Goal: Find specific page/section: Find specific page/section

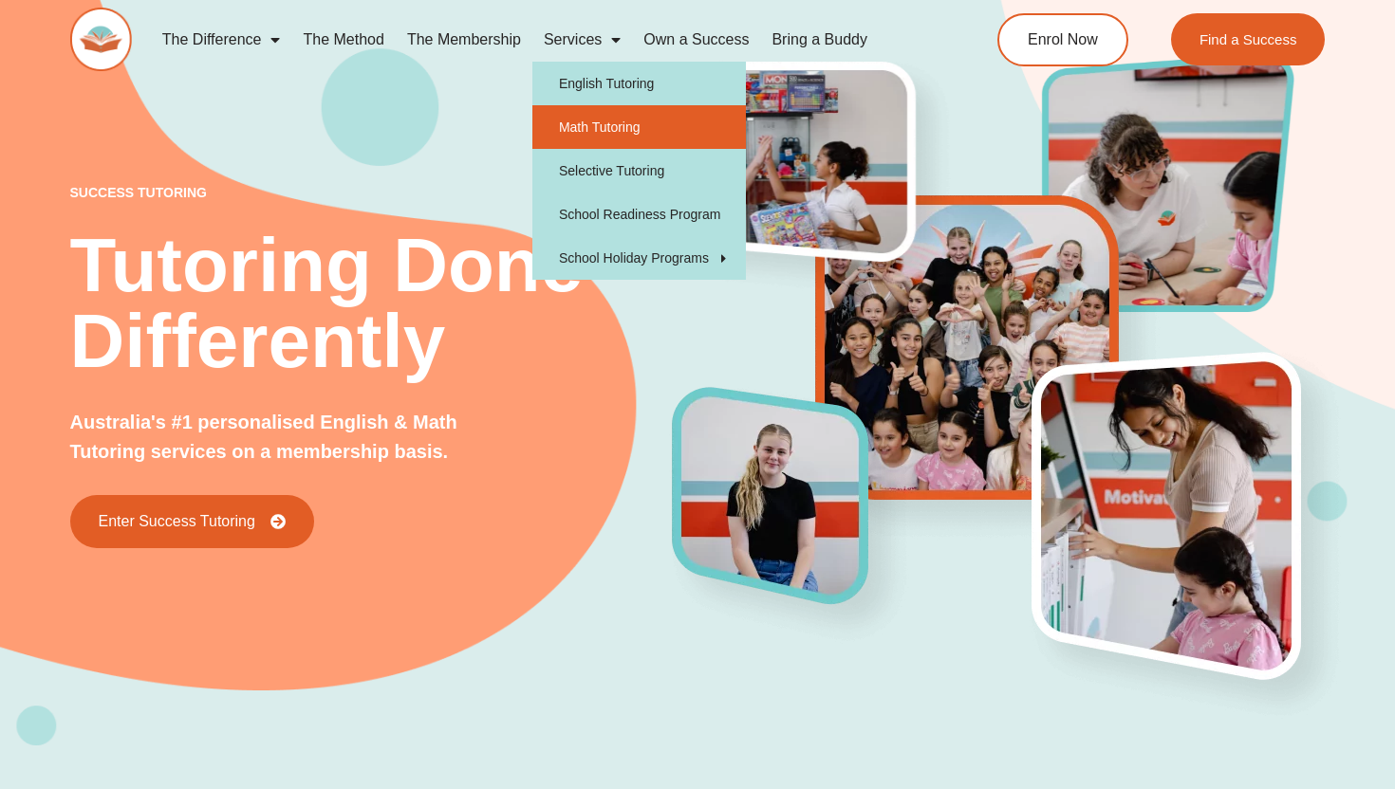
click at [587, 125] on link "Math Tutoring" at bounding box center [638, 127] width 213 height 44
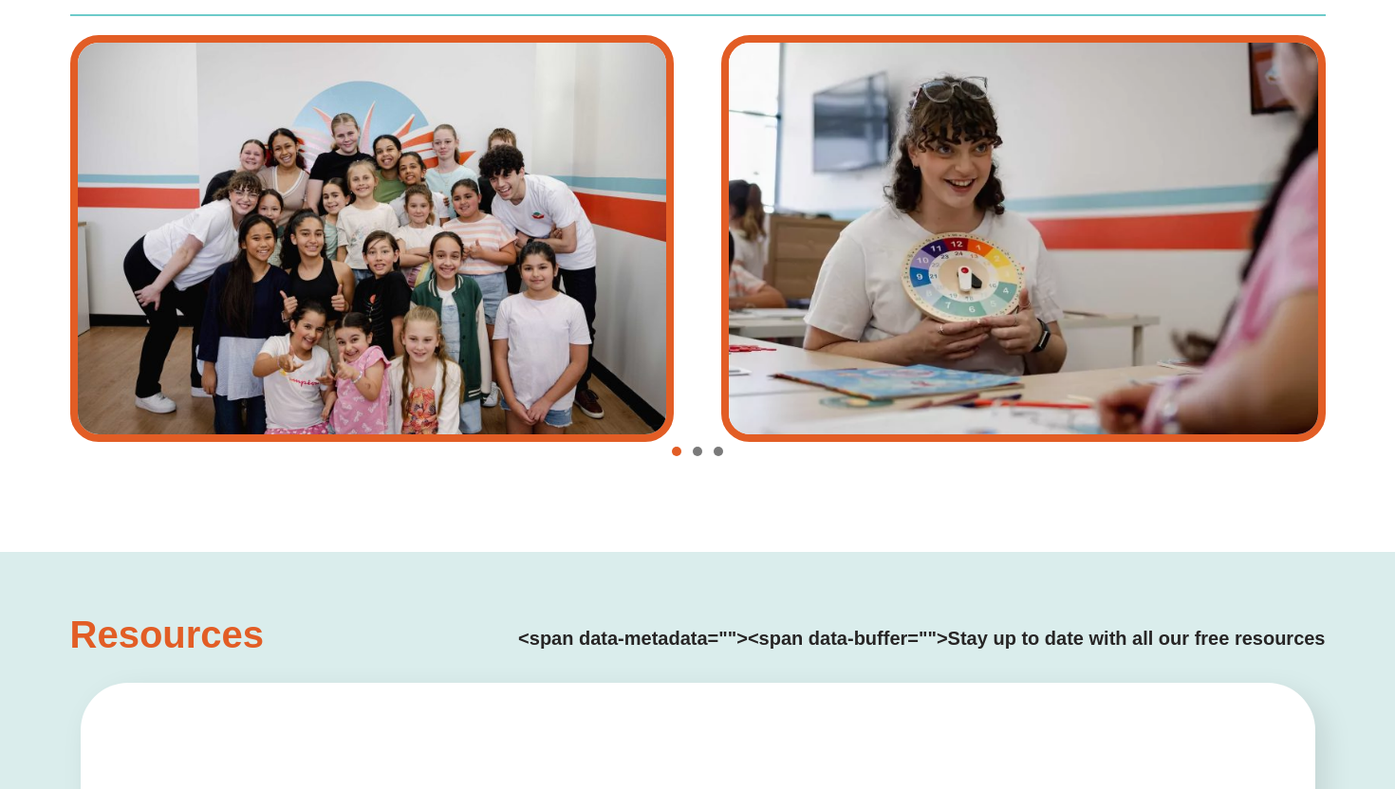
type input "*"
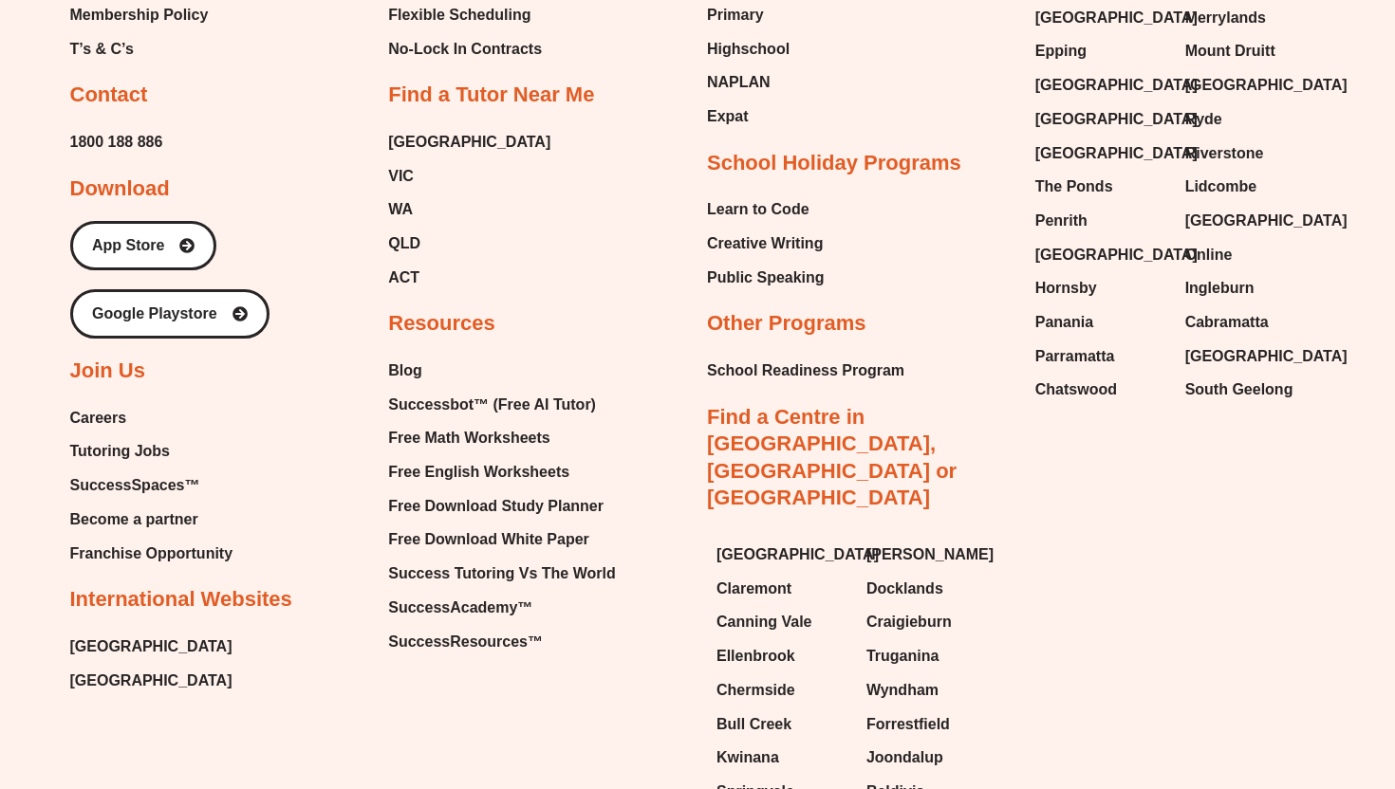
scroll to position [6471, 0]
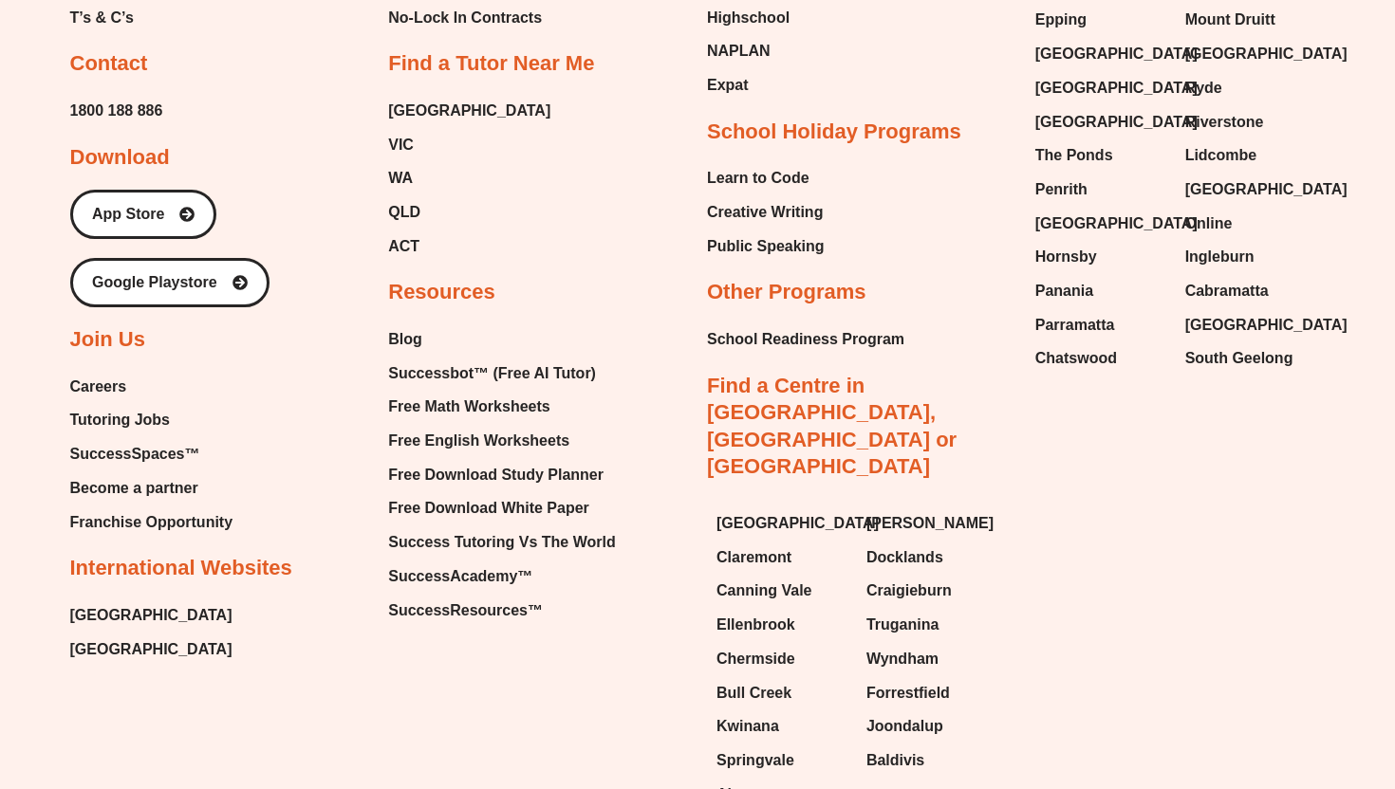
click at [94, 390] on span "Careers" at bounding box center [98, 387] width 57 height 28
